Goal: Transaction & Acquisition: Purchase product/service

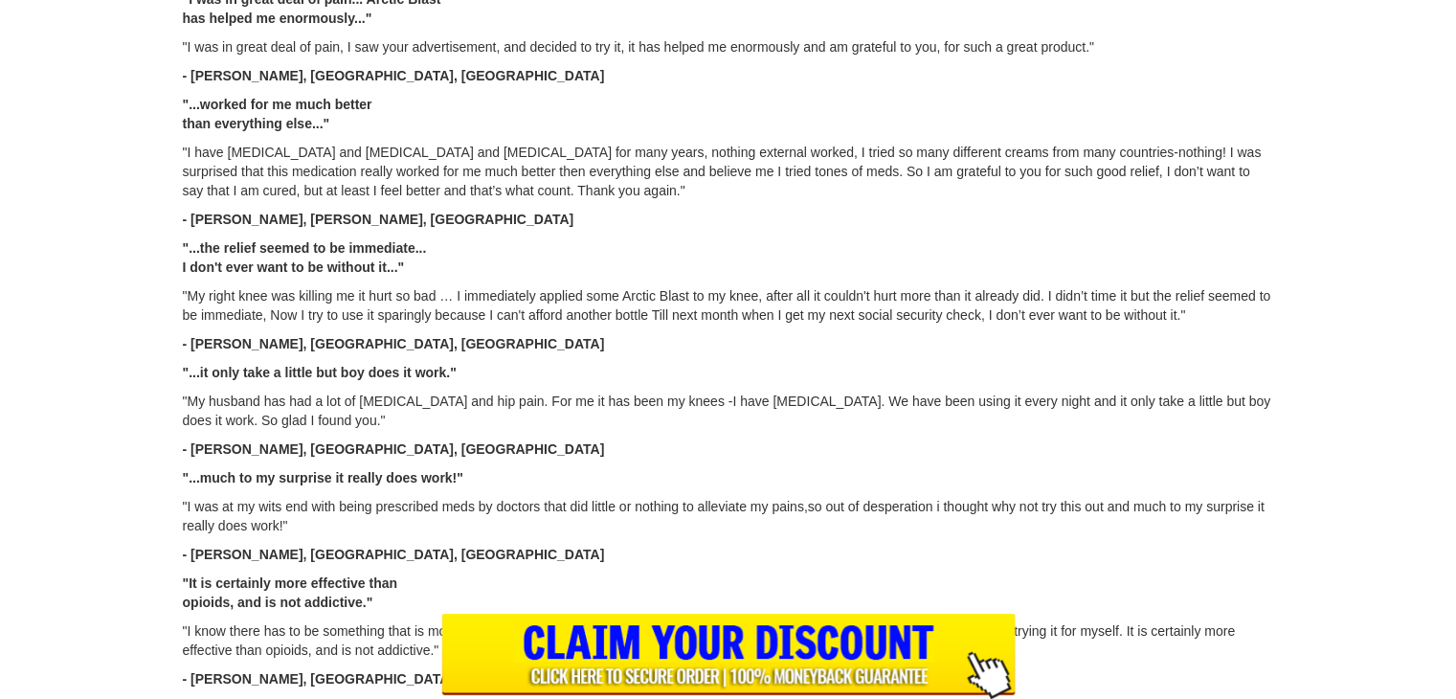
scroll to position [2968, 0]
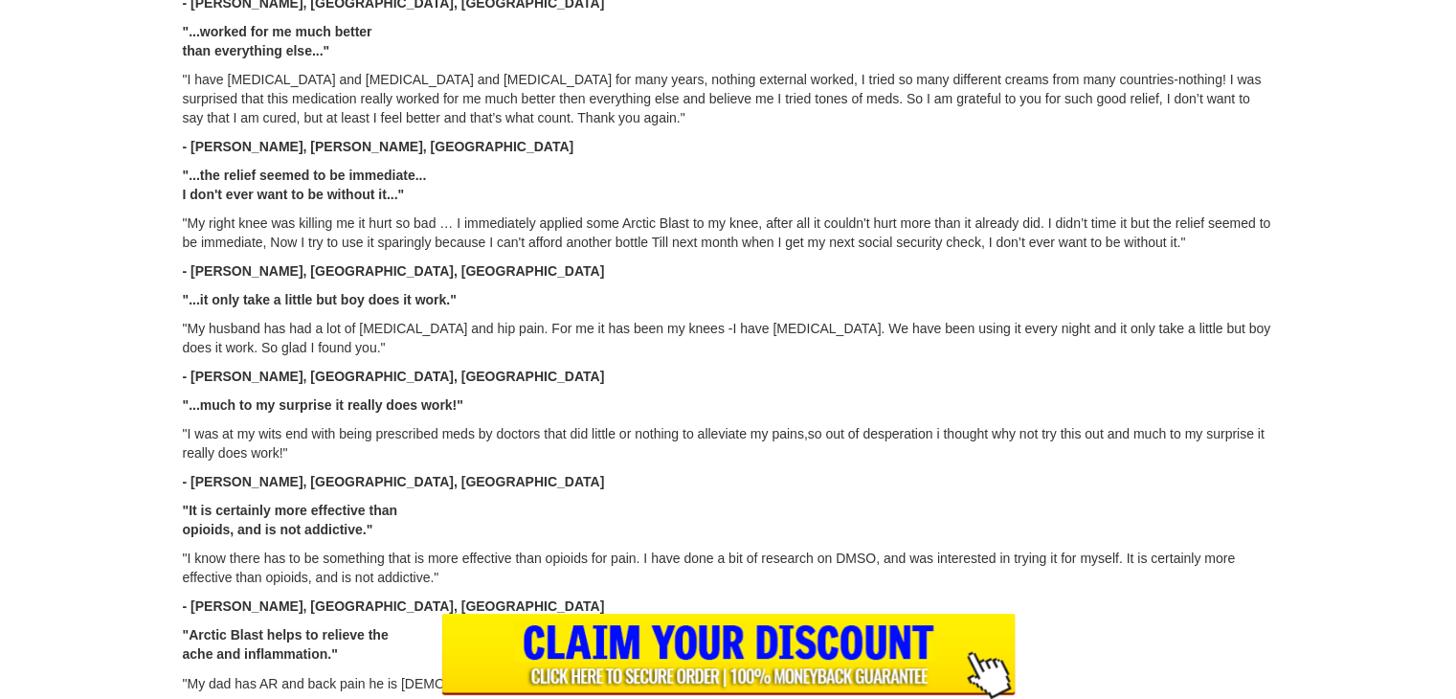
click at [762, 675] on input "image" at bounding box center [728, 656] width 574 height 85
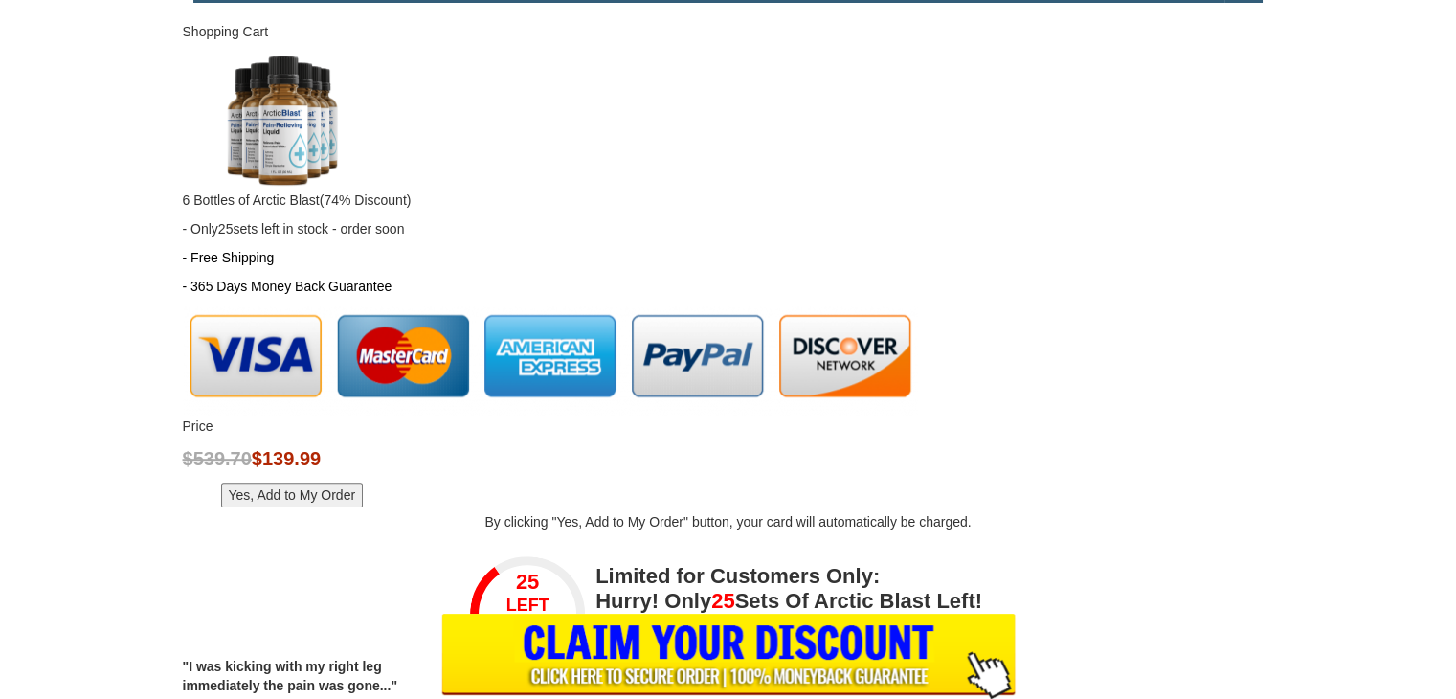
scroll to position [1090, 0]
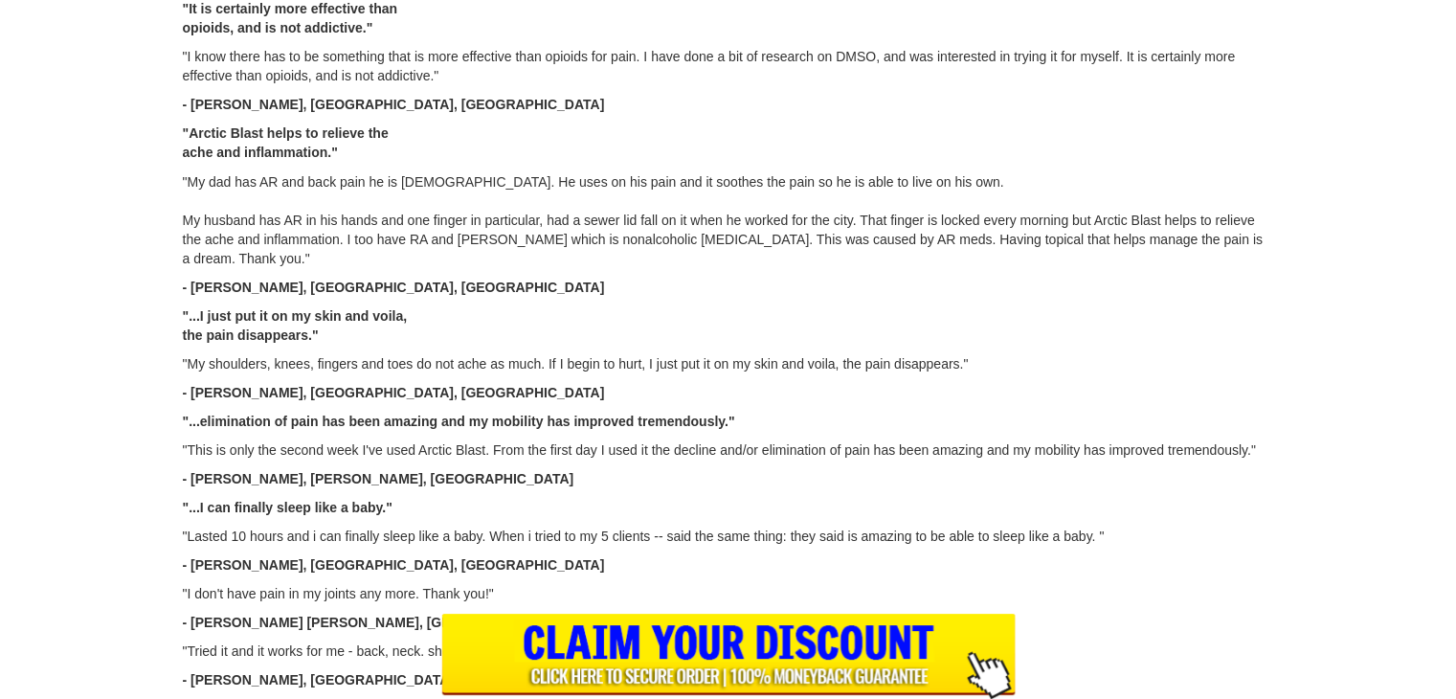
scroll to position [3638, 0]
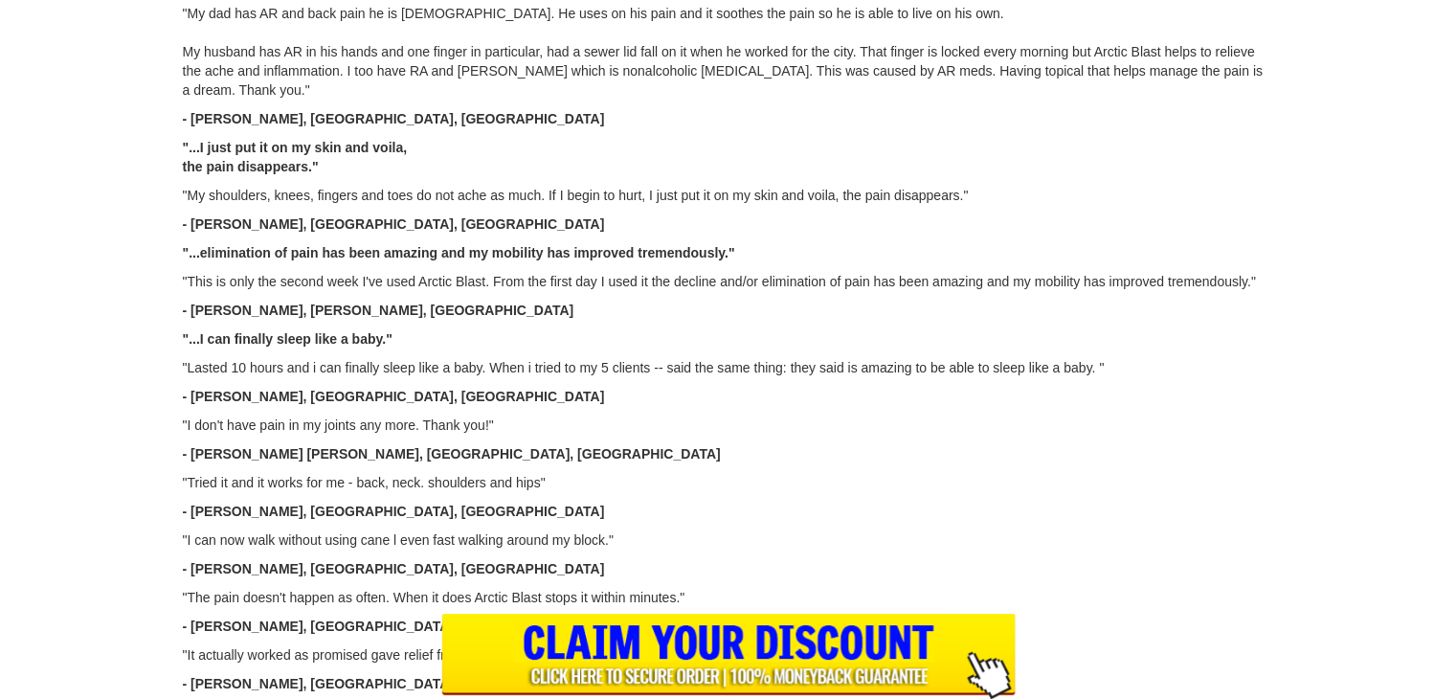
click at [694, 669] on input "image" at bounding box center [728, 656] width 574 height 85
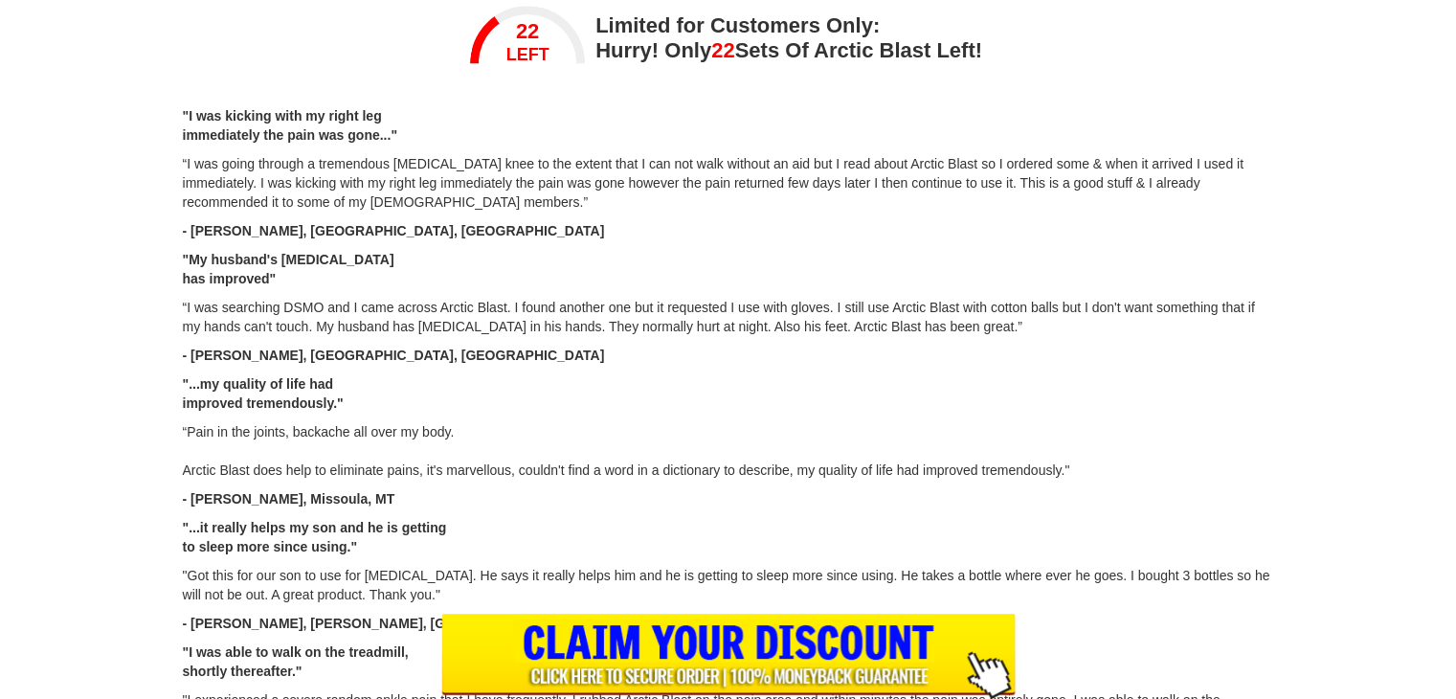
scroll to position [1569, 0]
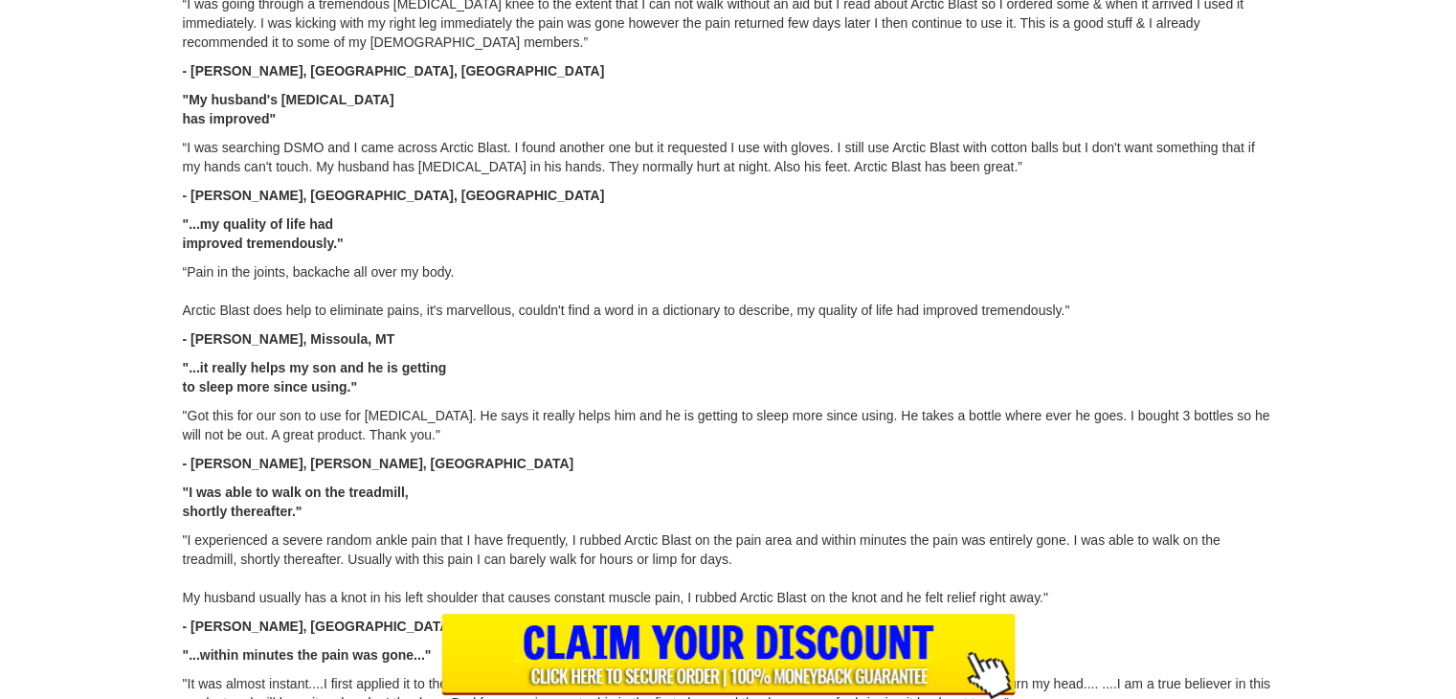
click at [798, 646] on input "image" at bounding box center [728, 656] width 574 height 85
